Goal: Find specific page/section

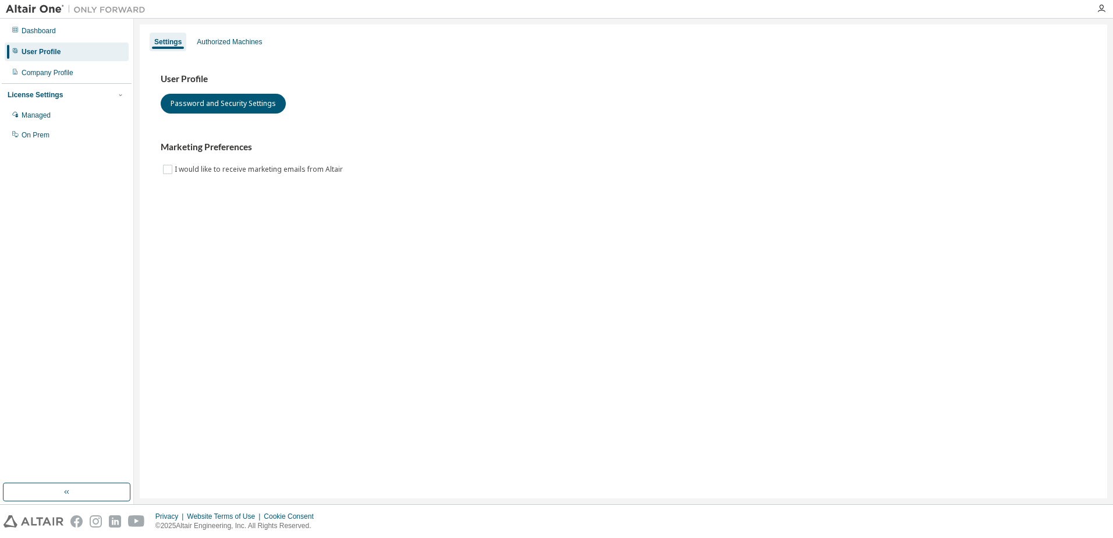
click at [59, 100] on div "License Settings" at bounding box center [67, 95] width 118 height 10
drag, startPoint x: 59, startPoint y: 100, endPoint x: 48, endPoint y: 116, distance: 19.7
click at [49, 116] on div "Managed" at bounding box center [36, 115] width 29 height 9
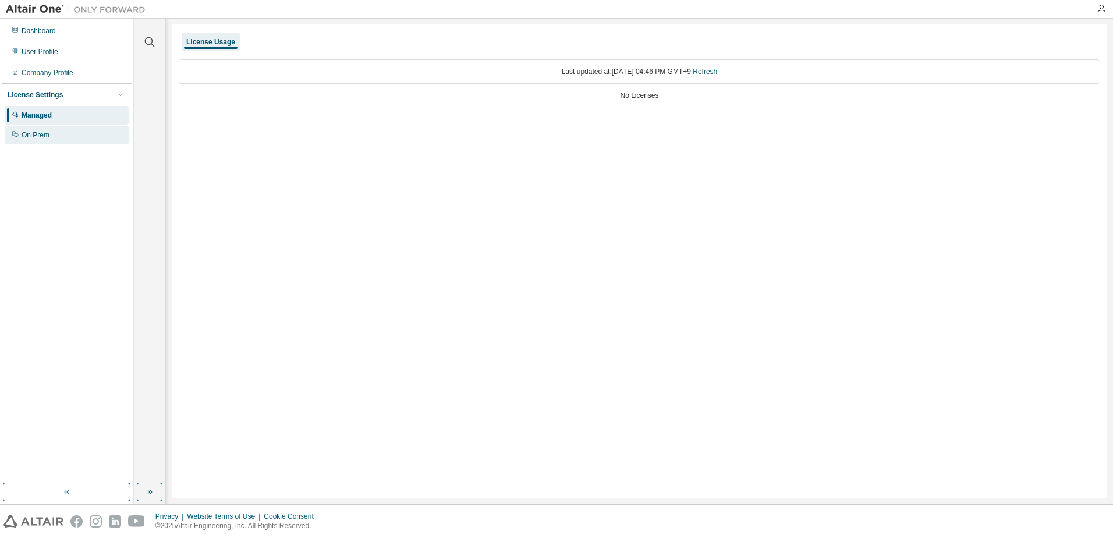
click at [28, 134] on div "On Prem" at bounding box center [36, 134] width 28 height 9
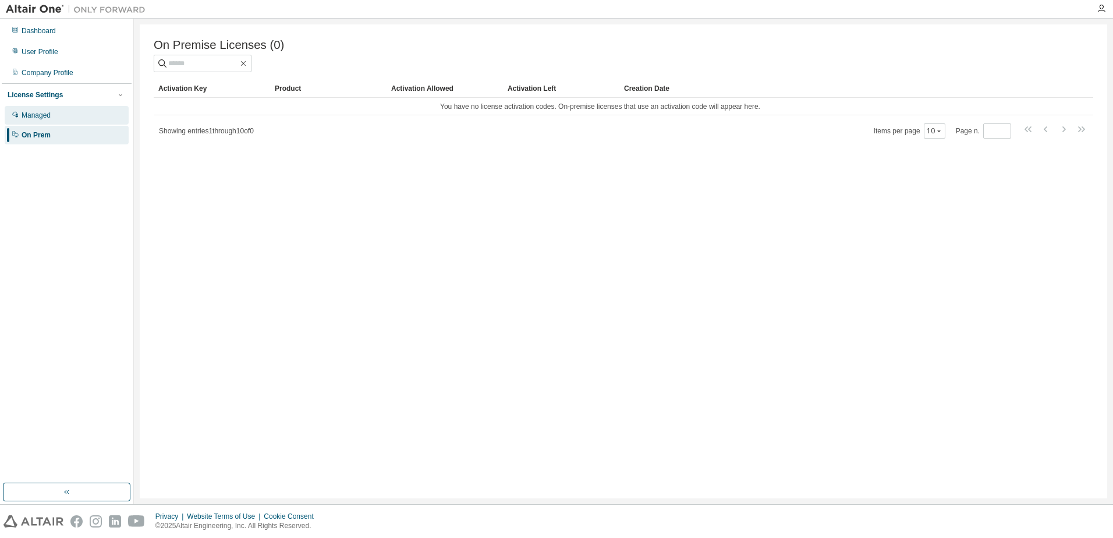
click at [112, 116] on div "Managed" at bounding box center [67, 115] width 124 height 19
